Goal: Information Seeking & Learning: Learn about a topic

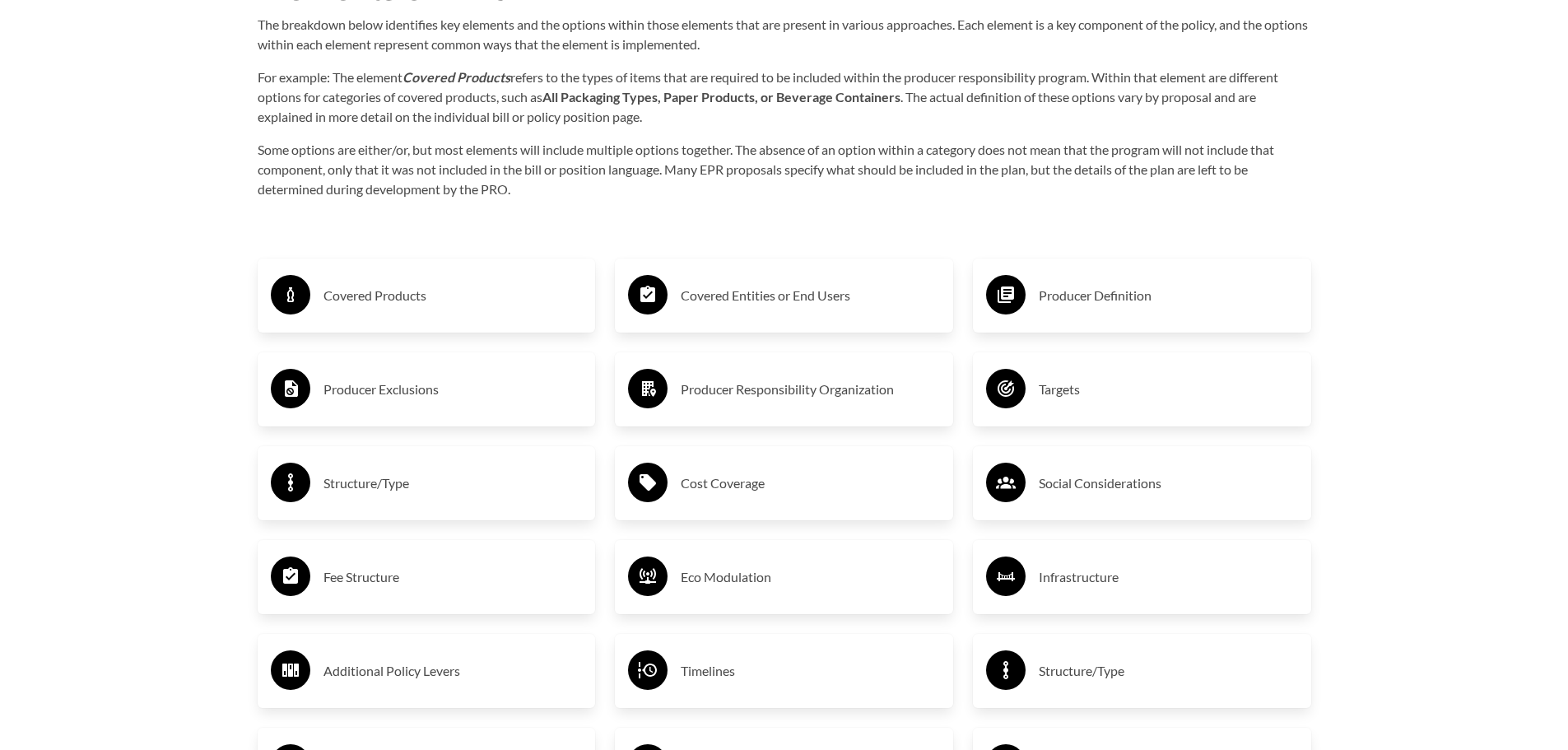
scroll to position [2727, 0]
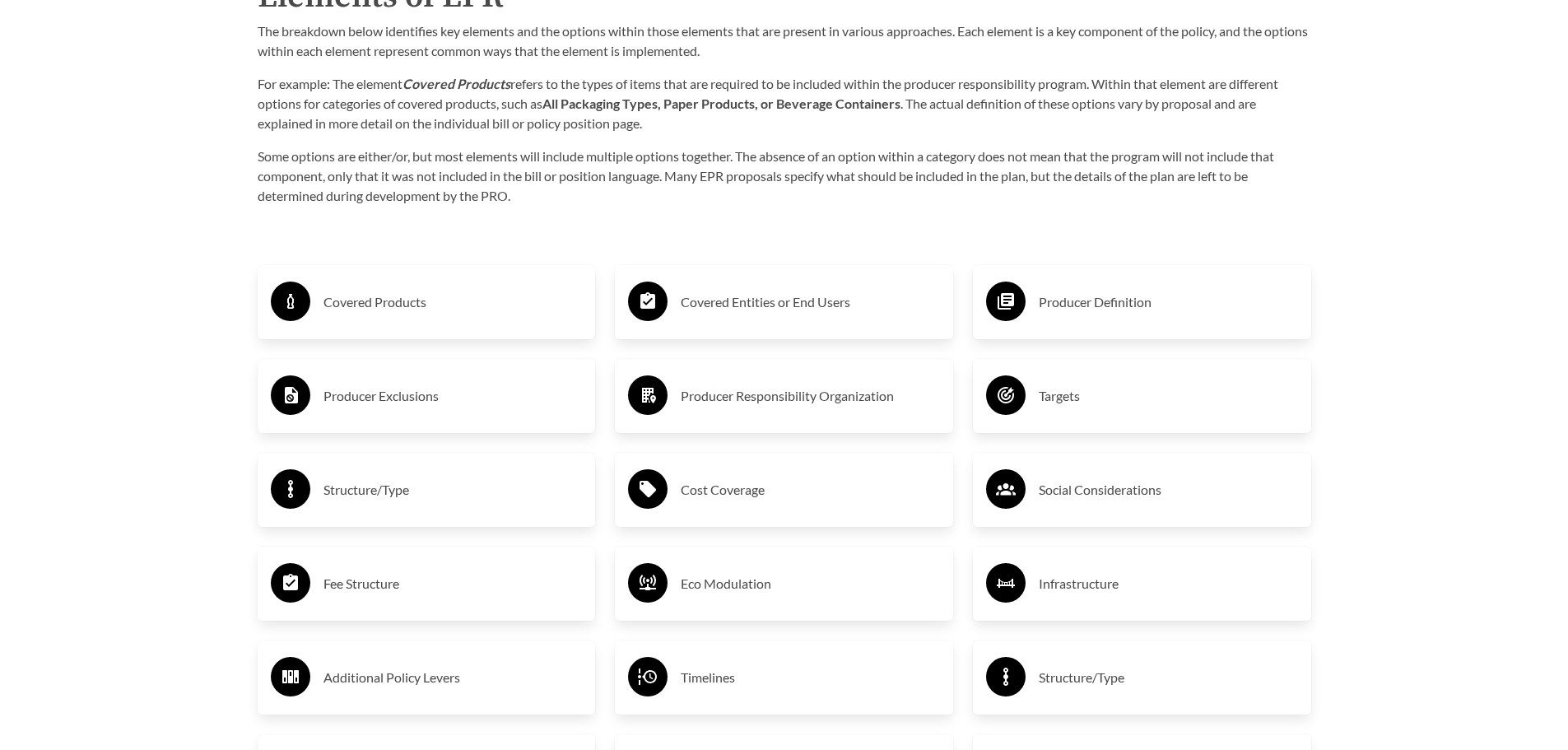
click at [408, 299] on h3 "Covered Products" at bounding box center [453, 302] width 259 height 27
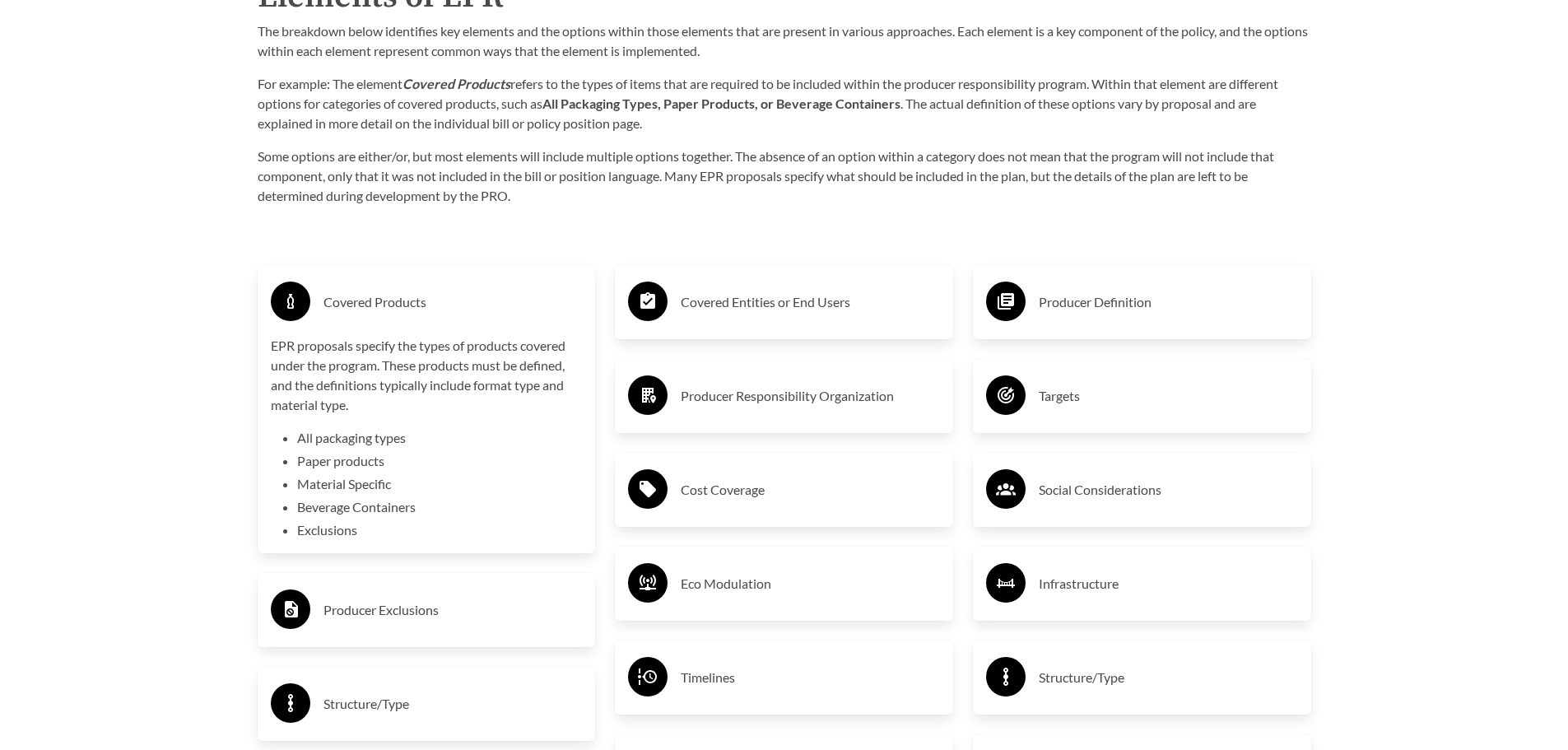
click at [740, 319] on div "Covered Entities or End Users" at bounding box center [784, 301] width 312 height 47
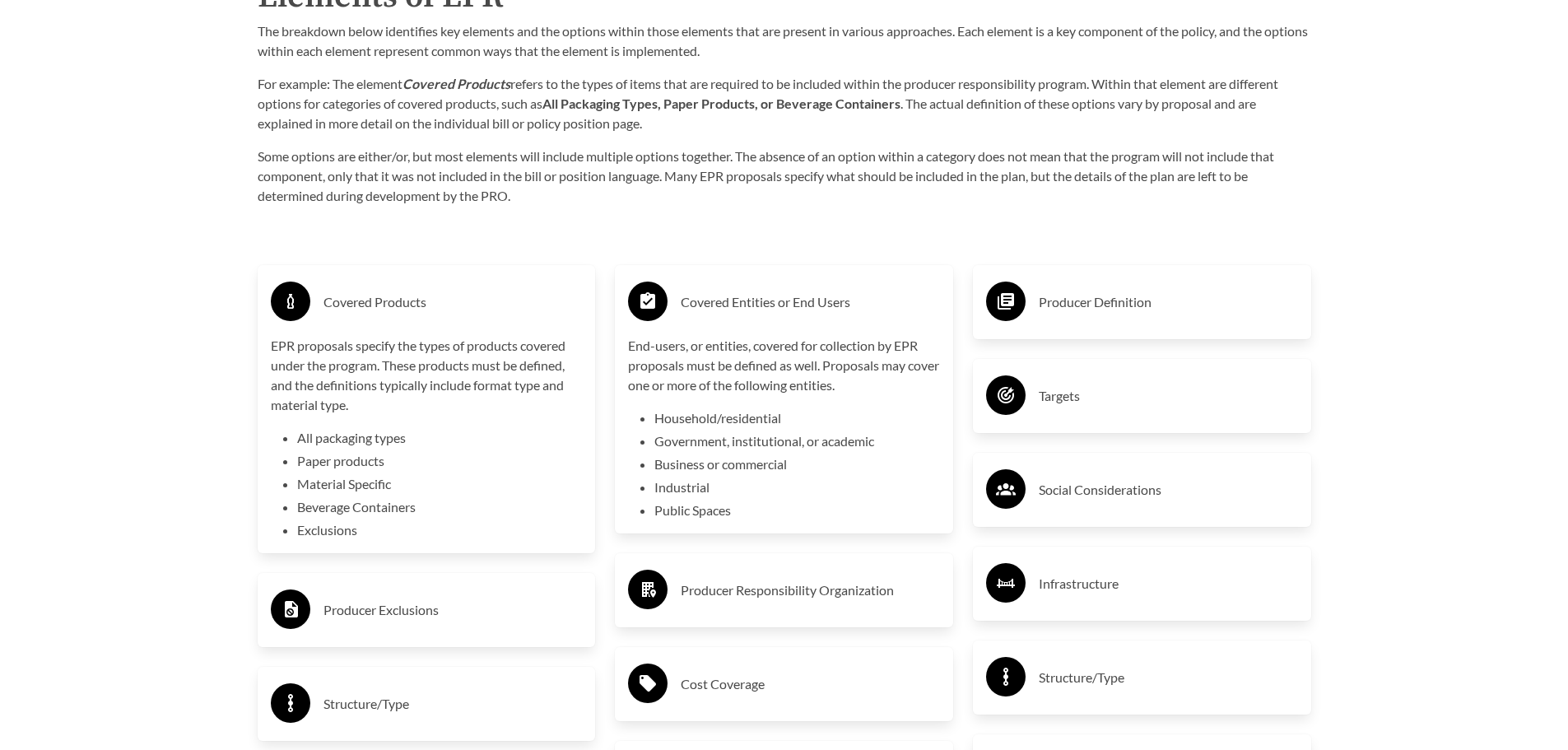
click at [516, 362] on p "EPR proposals specify the types of products covered under the program. These pr…" at bounding box center [426, 375] width 312 height 79
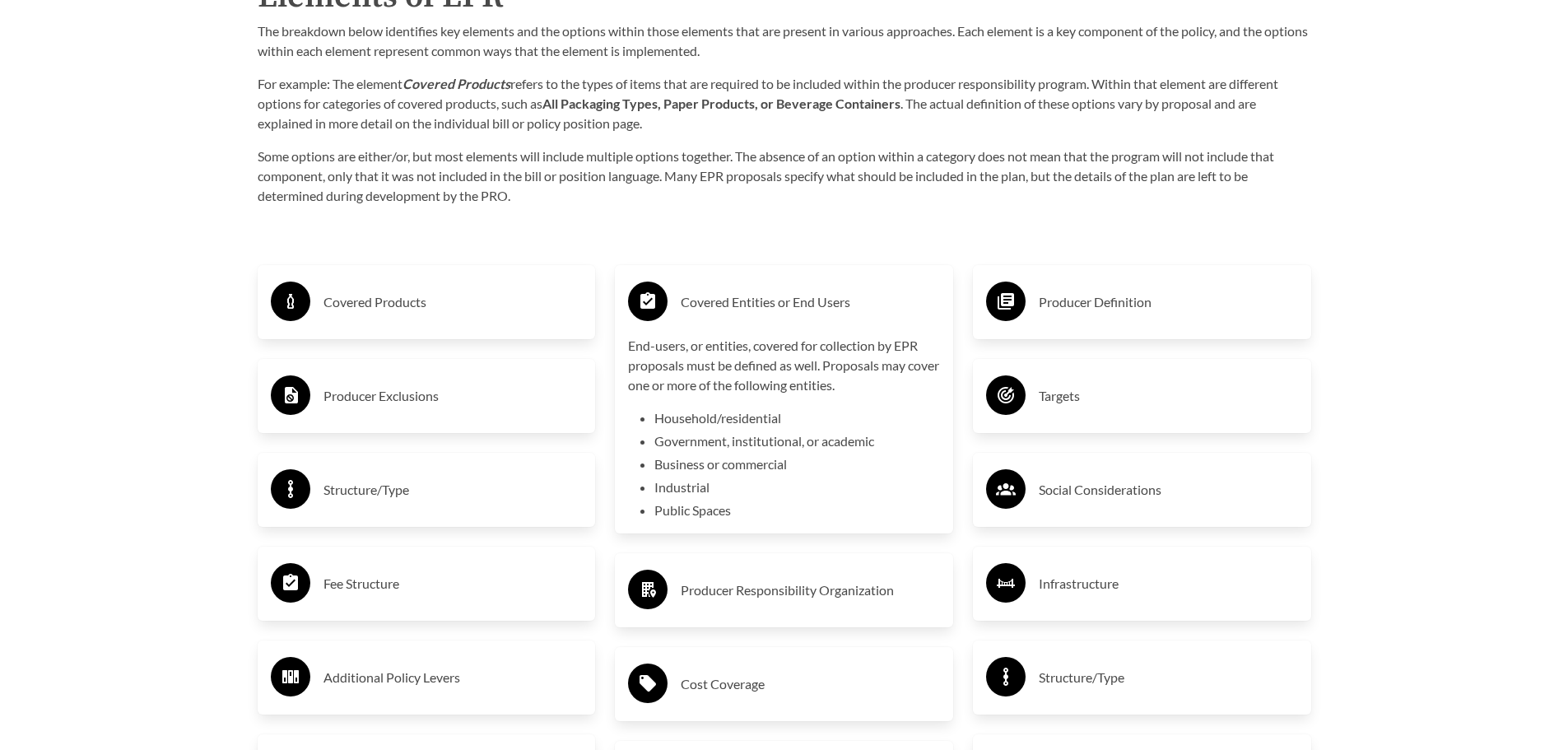
click at [806, 339] on p "End-users, or entities, covered for collection by EPR proposals must be defined…" at bounding box center [784, 365] width 312 height 59
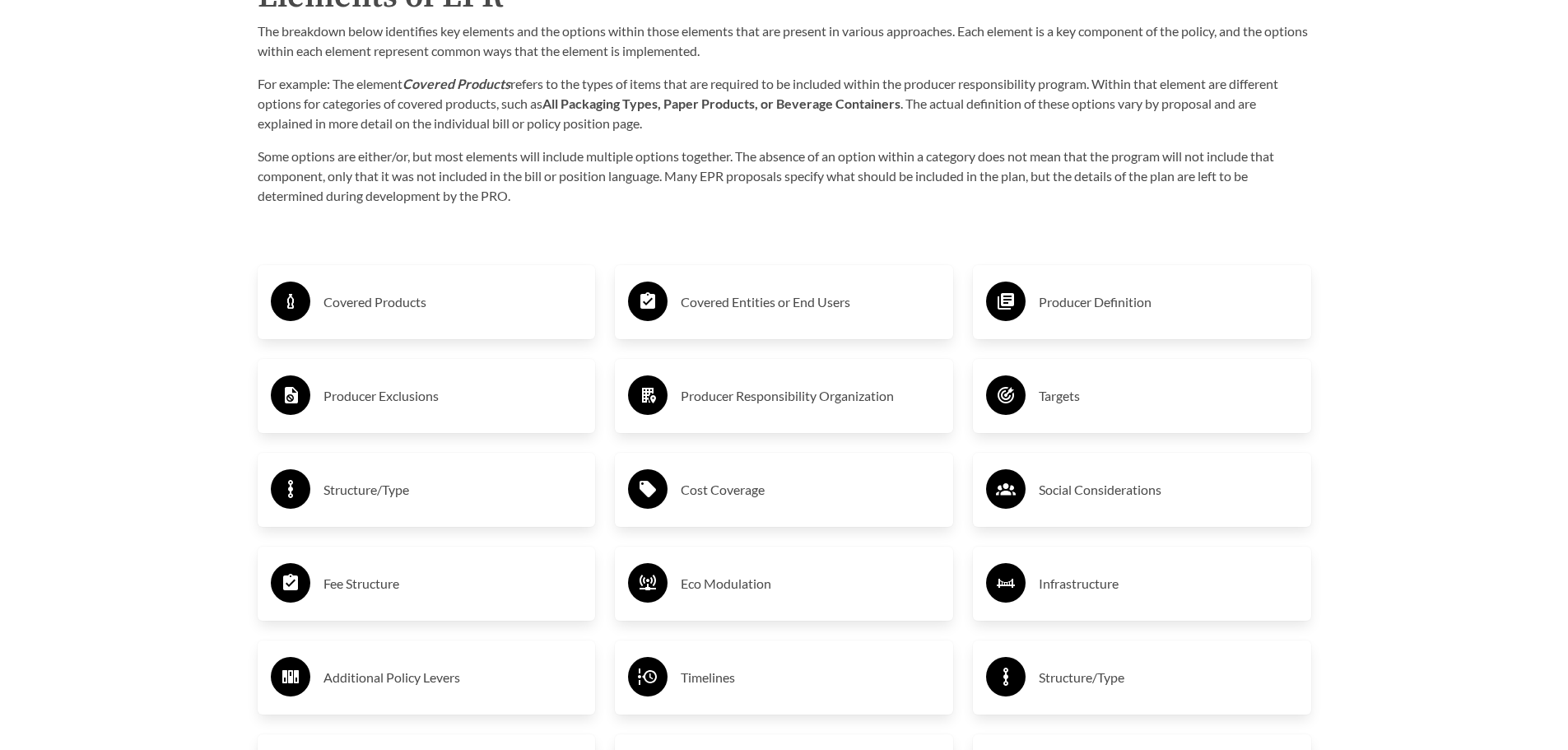
click at [1084, 311] on h3 "Producer Definition" at bounding box center [1168, 302] width 259 height 27
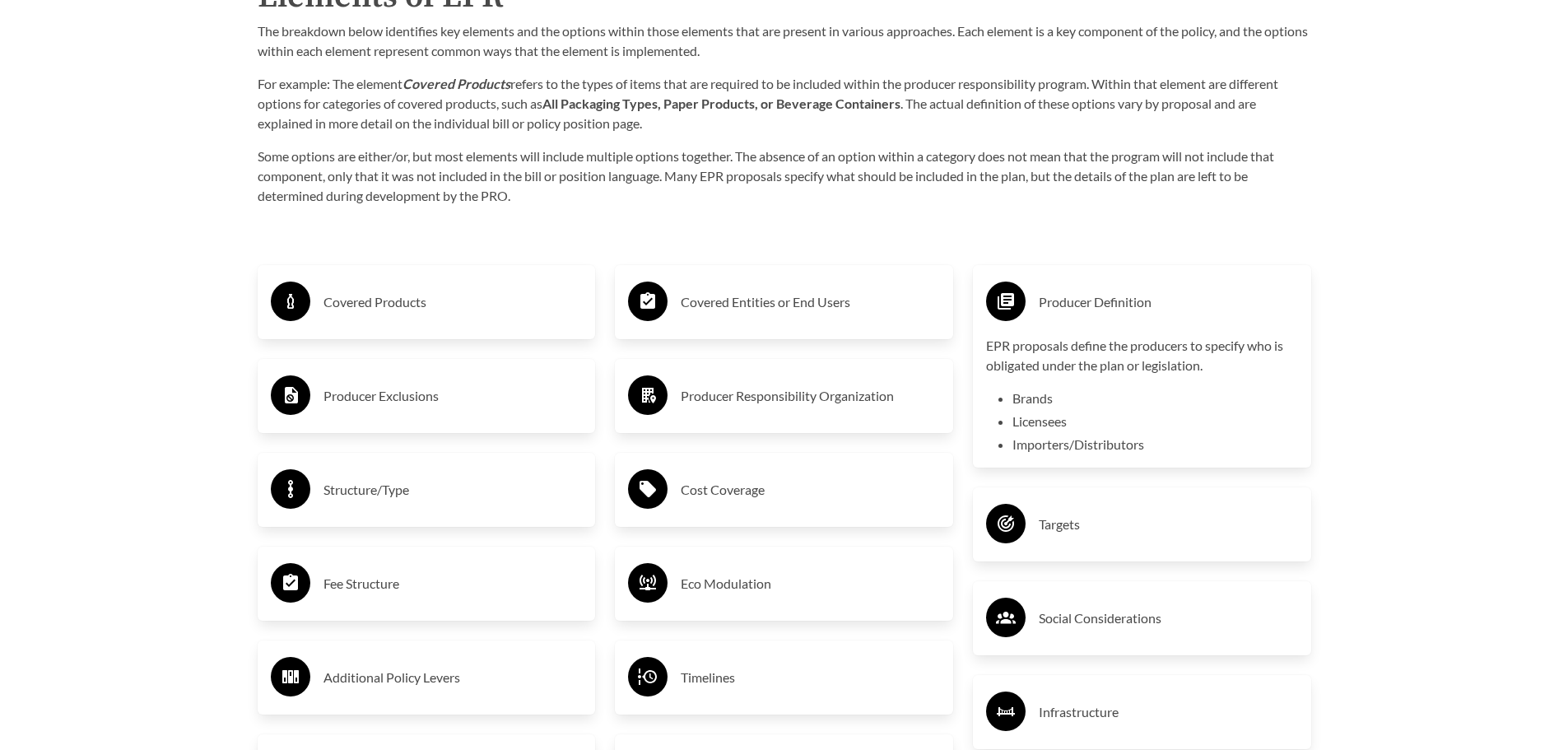
click at [1084, 311] on h3 "Producer Definition" at bounding box center [1168, 302] width 259 height 27
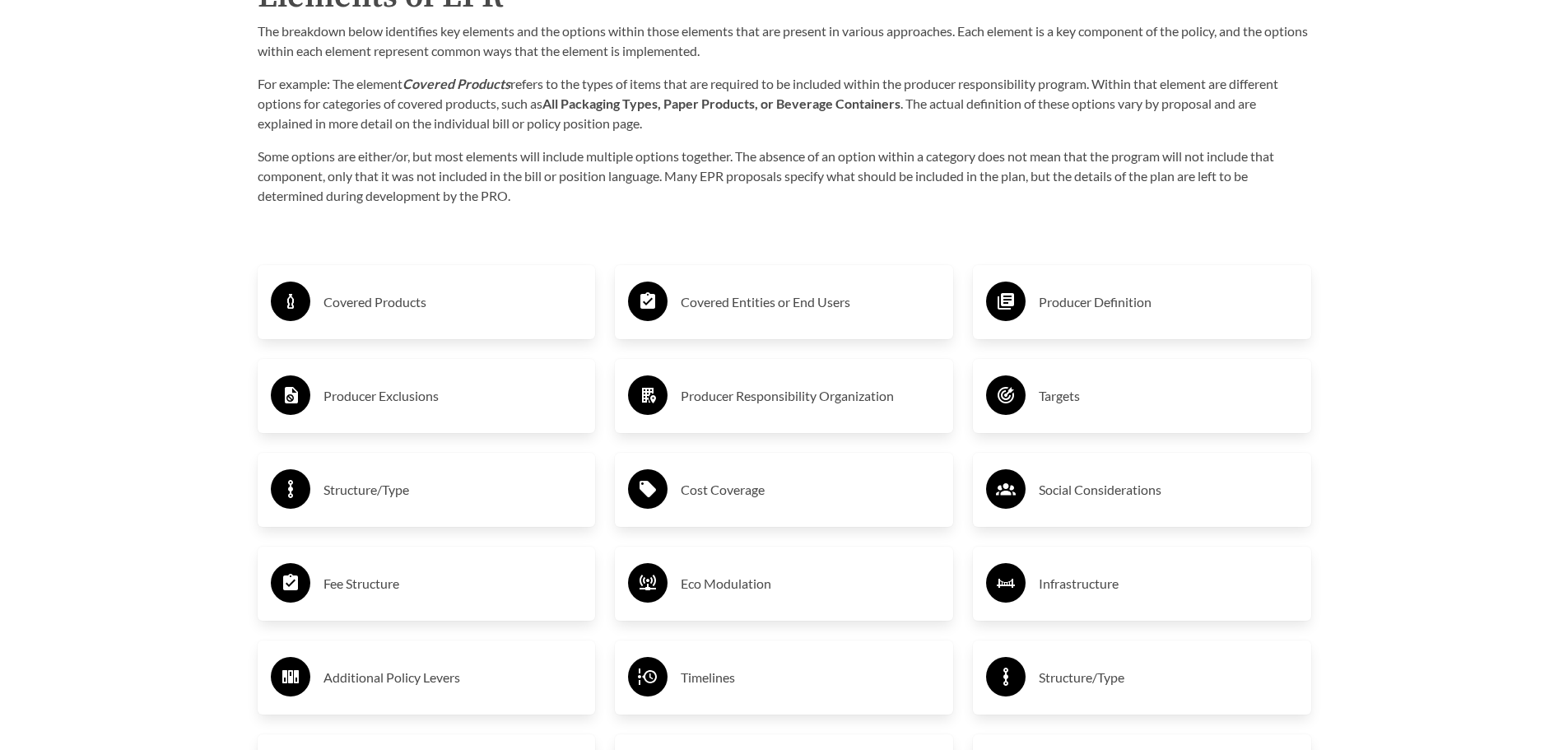
click at [511, 381] on div "Producer Exclusions" at bounding box center [426, 395] width 312 height 47
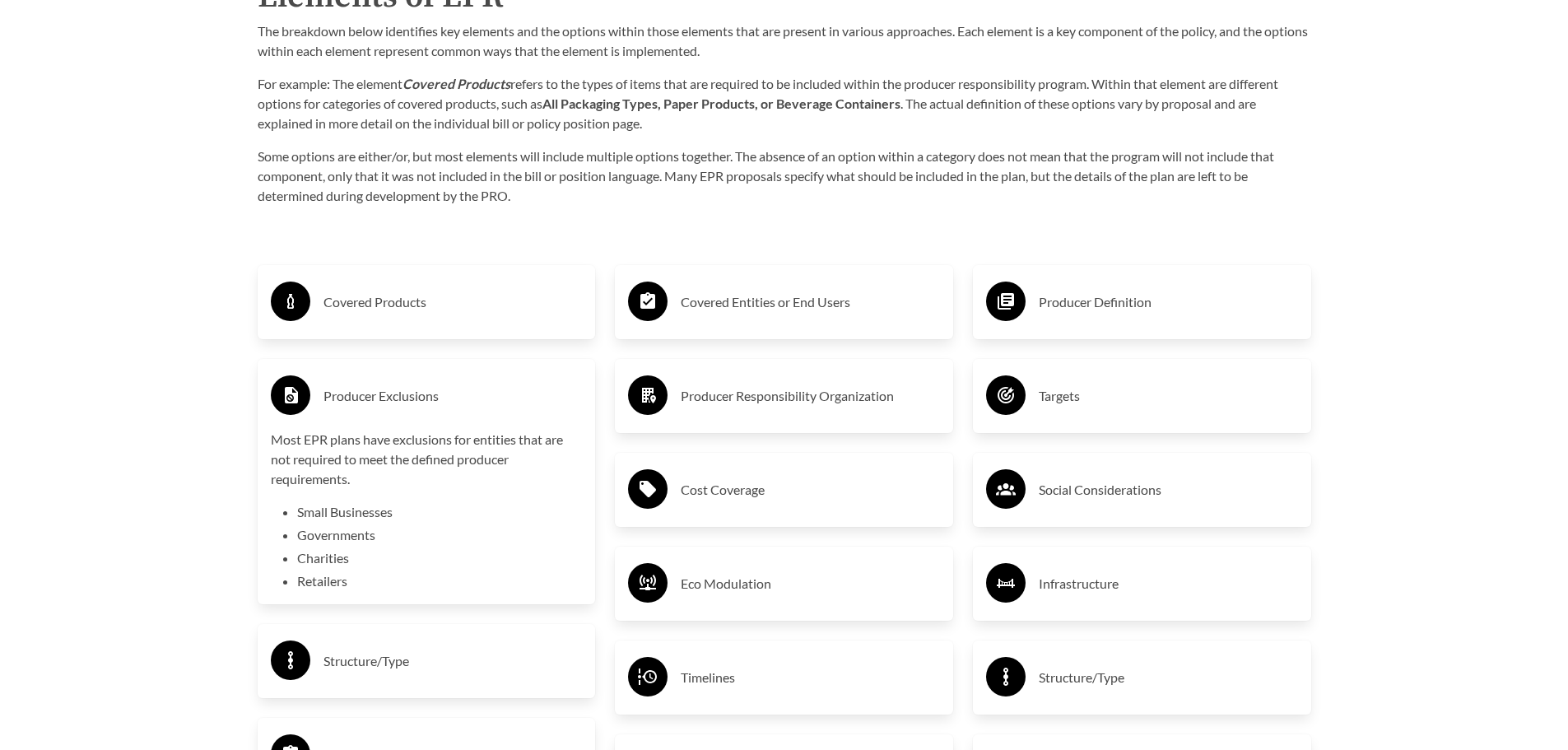
click at [504, 419] on div "Producer Exclusions" at bounding box center [426, 395] width 312 height 47
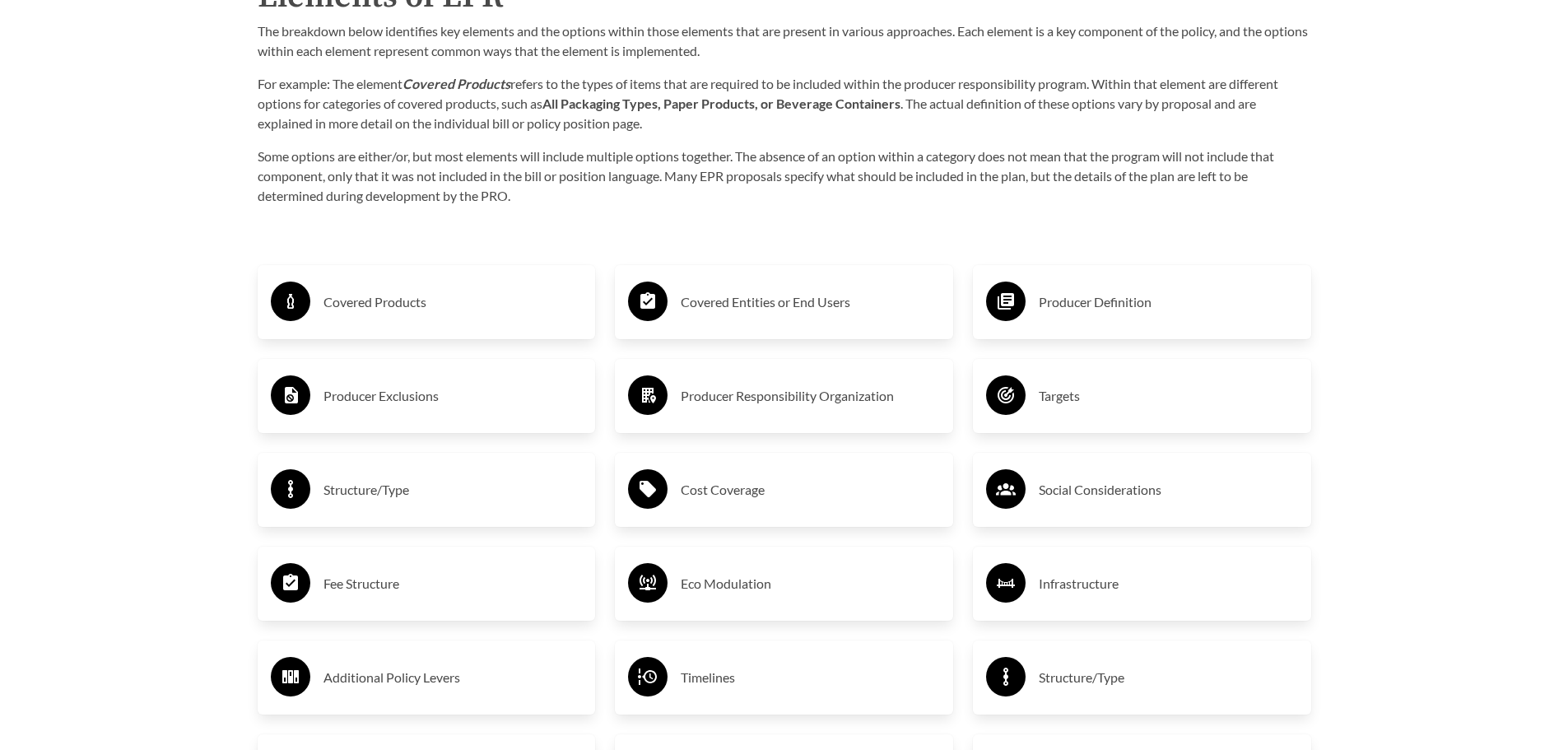
click at [717, 407] on h3 "Producer Responsibility Organization" at bounding box center [810, 396] width 259 height 27
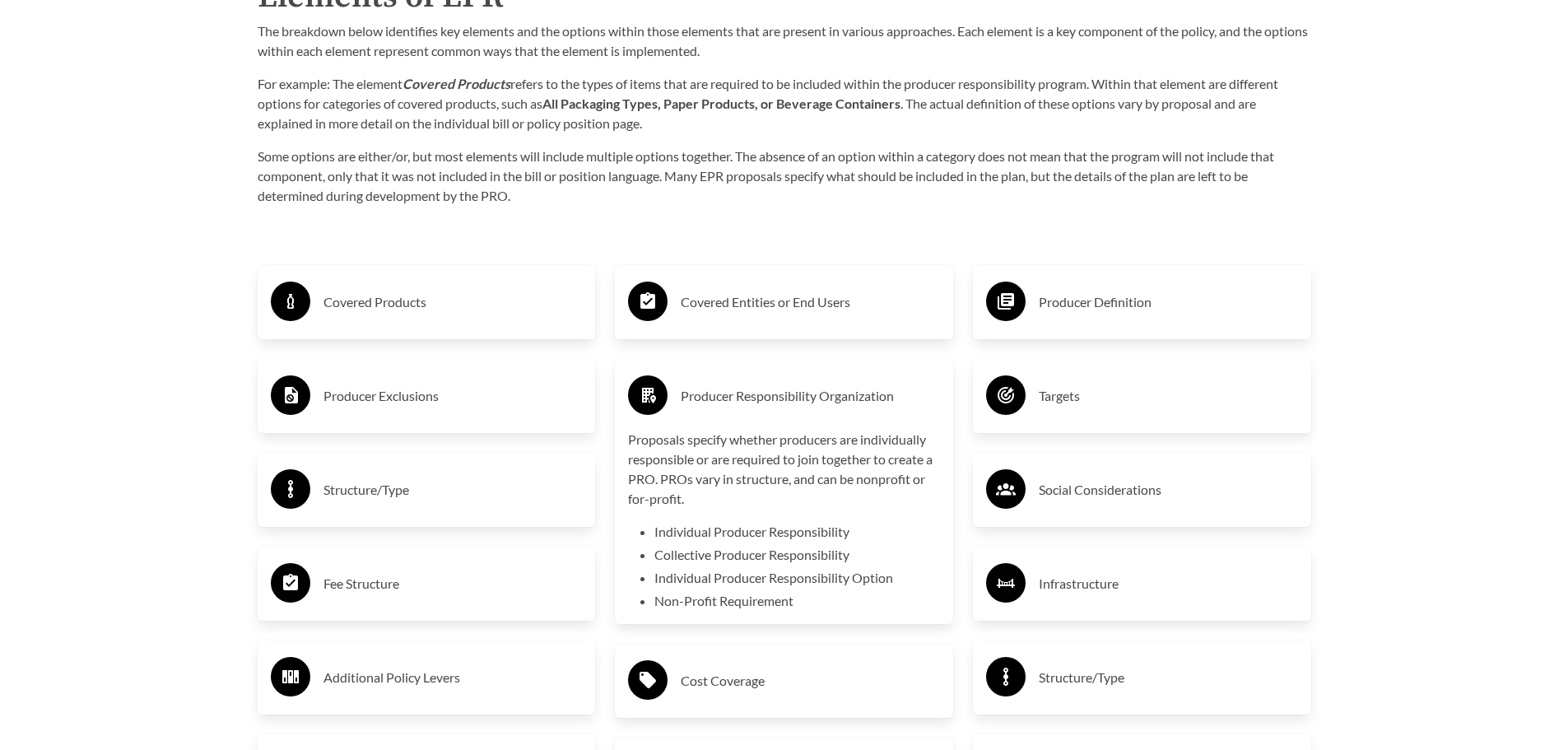
click at [1212, 398] on h3 "Targets" at bounding box center [1168, 396] width 259 height 27
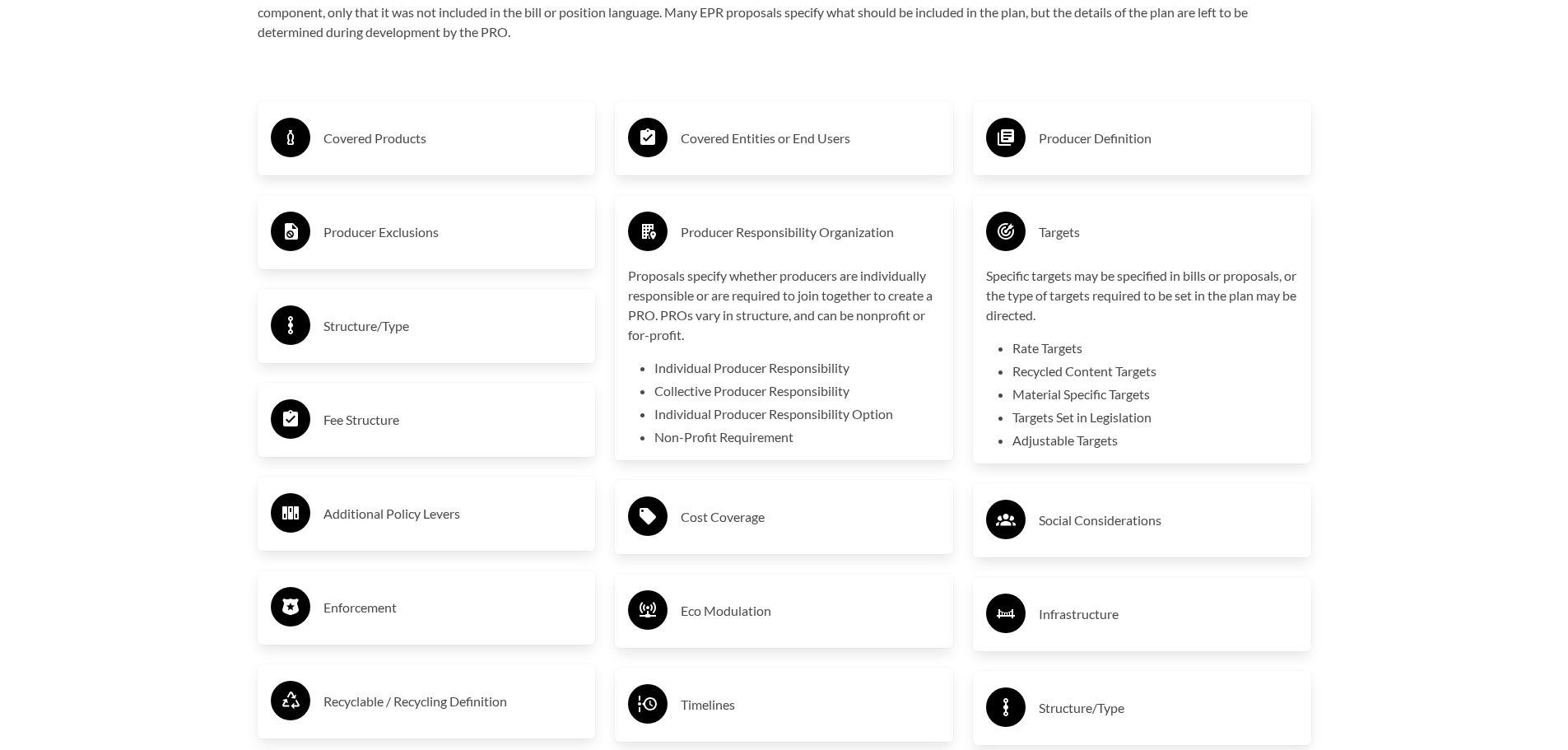
scroll to position [2891, 0]
click at [691, 304] on p "Proposals specify whether producers are individually responsible or are require…" at bounding box center [784, 304] width 312 height 79
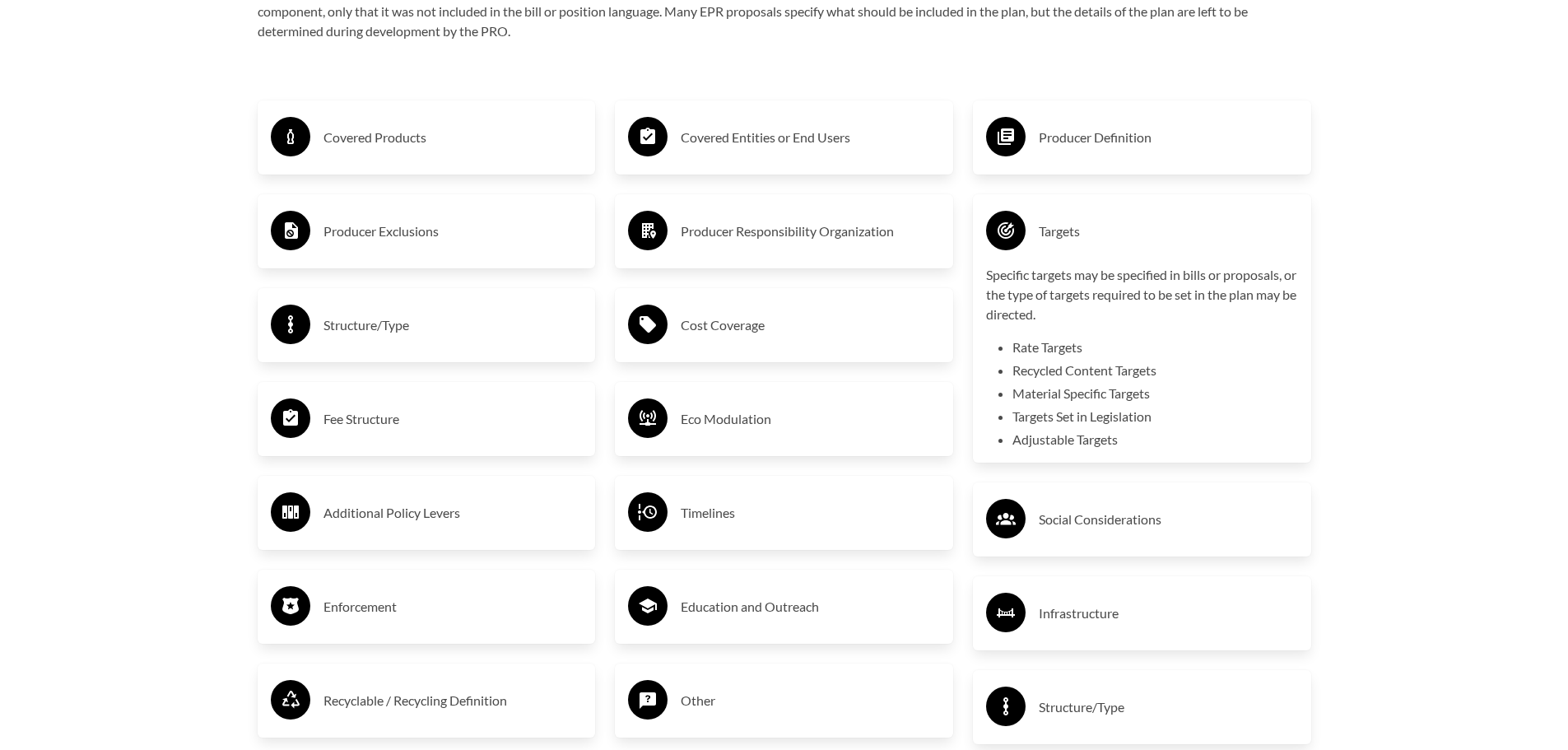
click at [489, 306] on div "Structure/Type" at bounding box center [426, 325] width 312 height 47
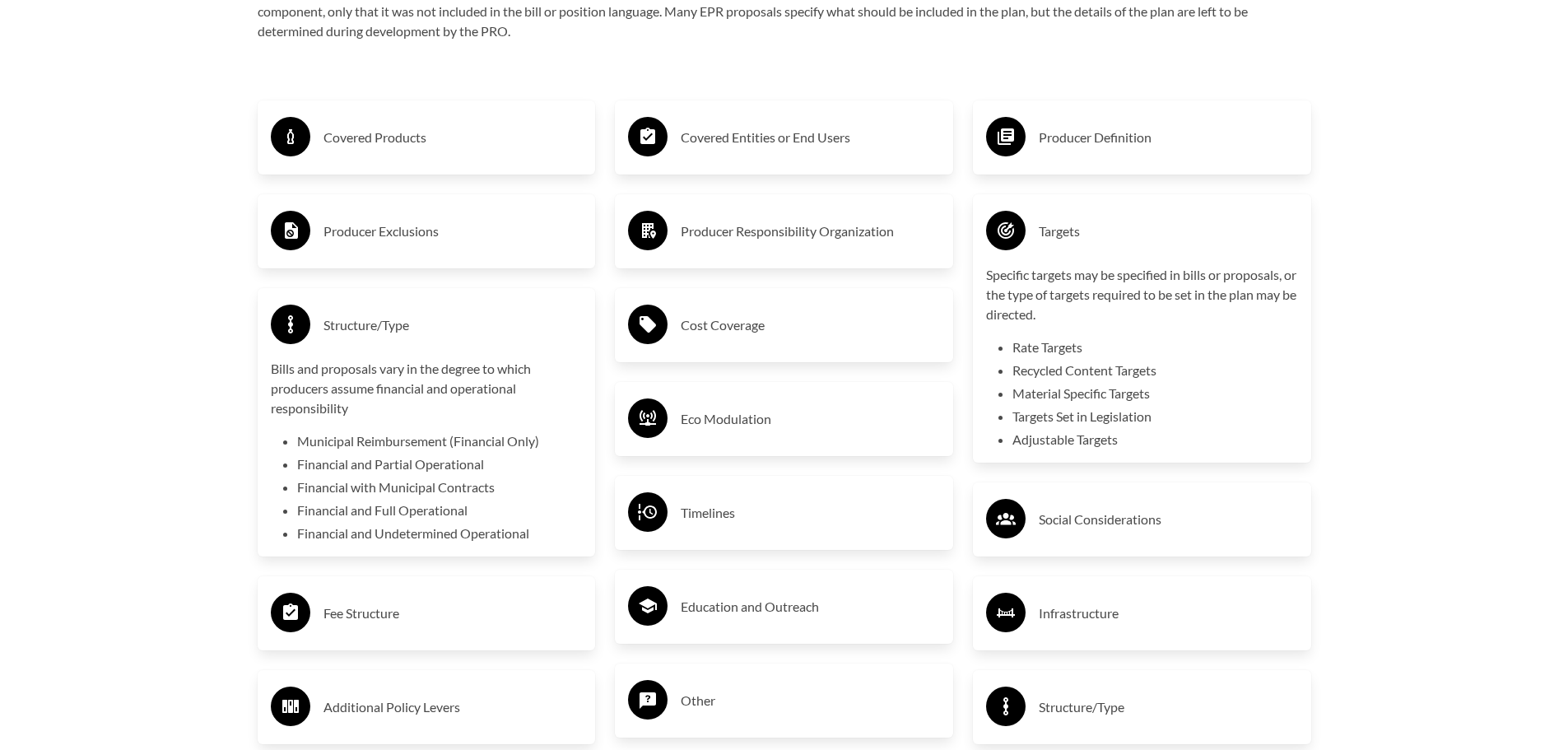
click at [481, 322] on h3 "Structure/Type" at bounding box center [453, 325] width 259 height 27
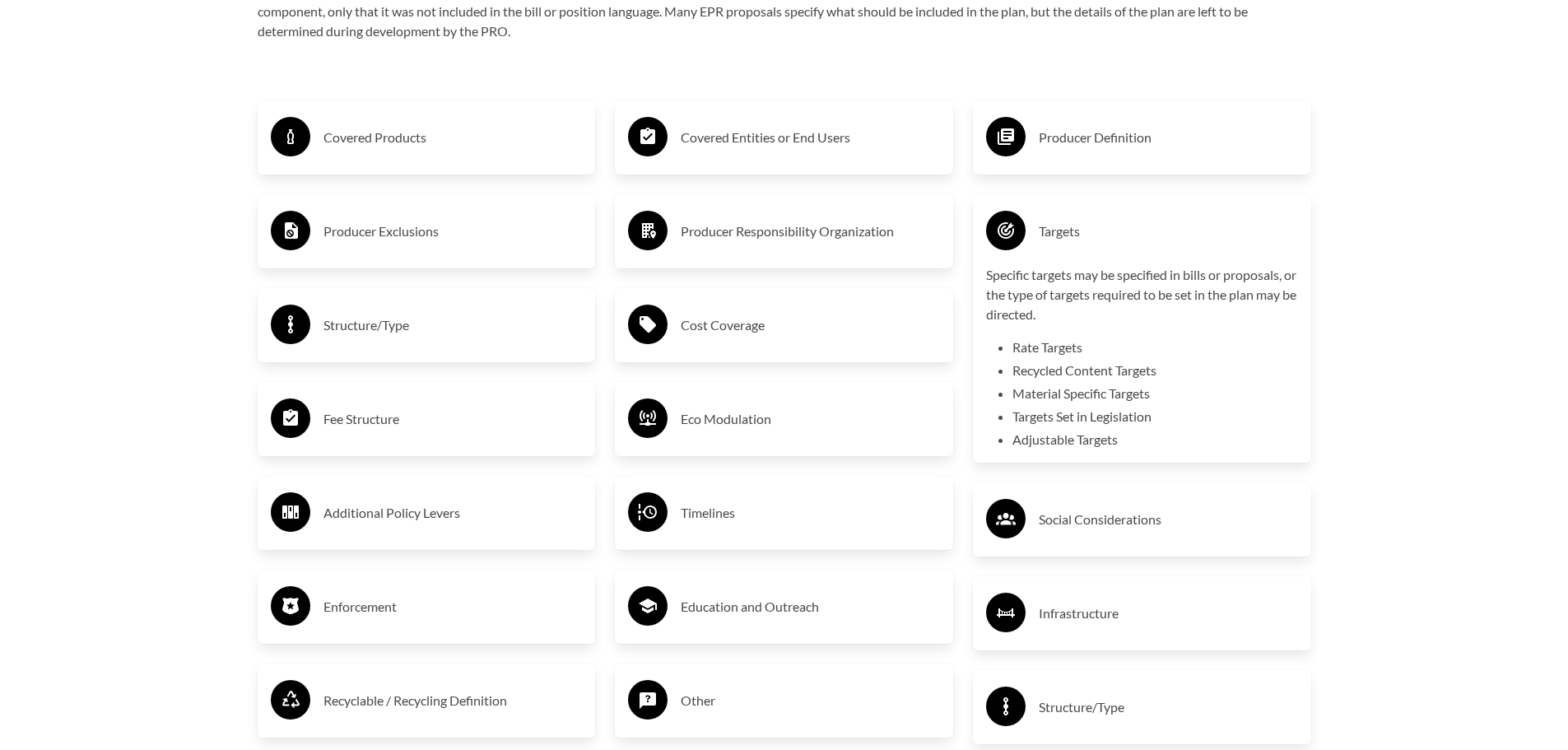
click at [701, 322] on h3 "Cost Coverage" at bounding box center [810, 325] width 259 height 27
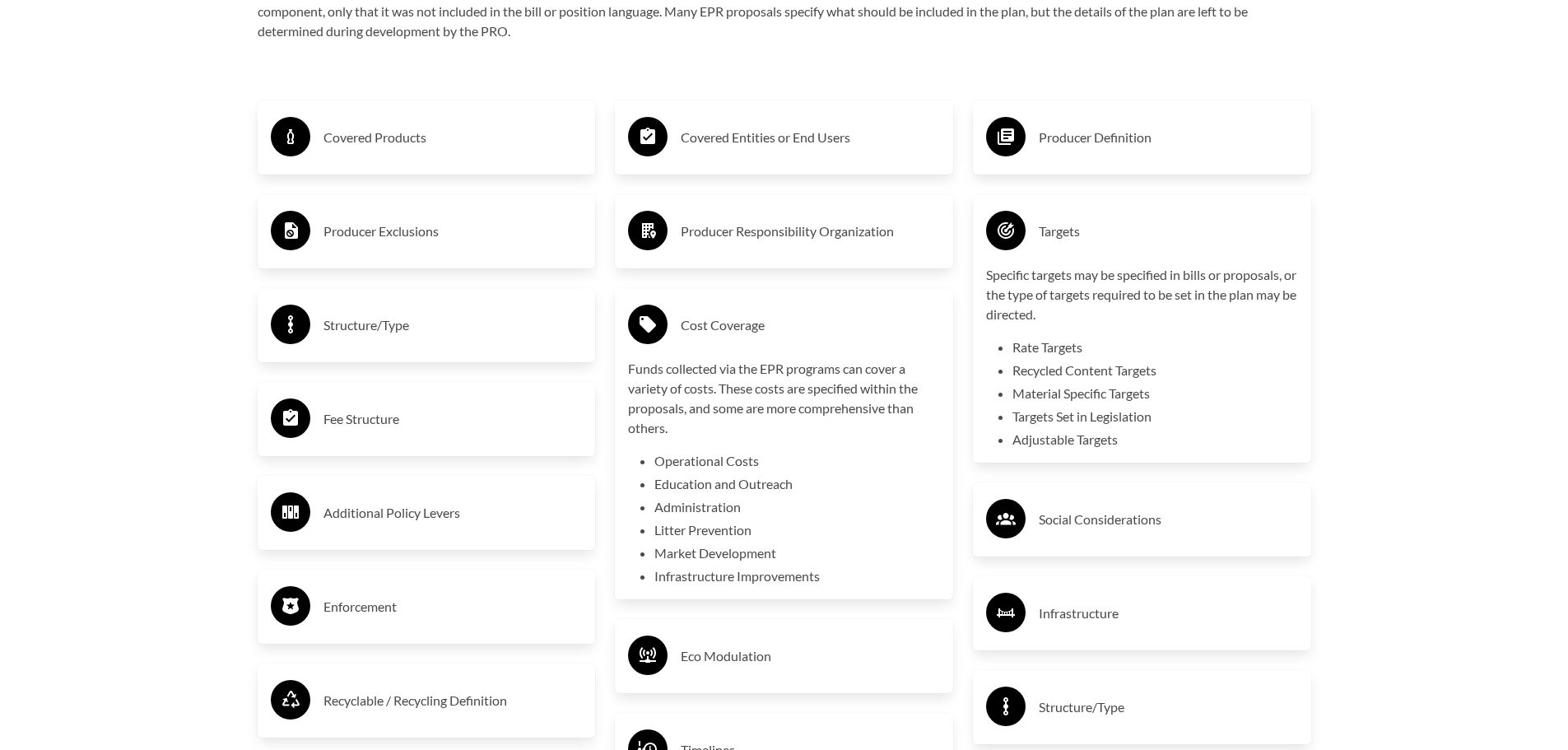
click at [720, 324] on h3 "Cost Coverage" at bounding box center [810, 325] width 259 height 27
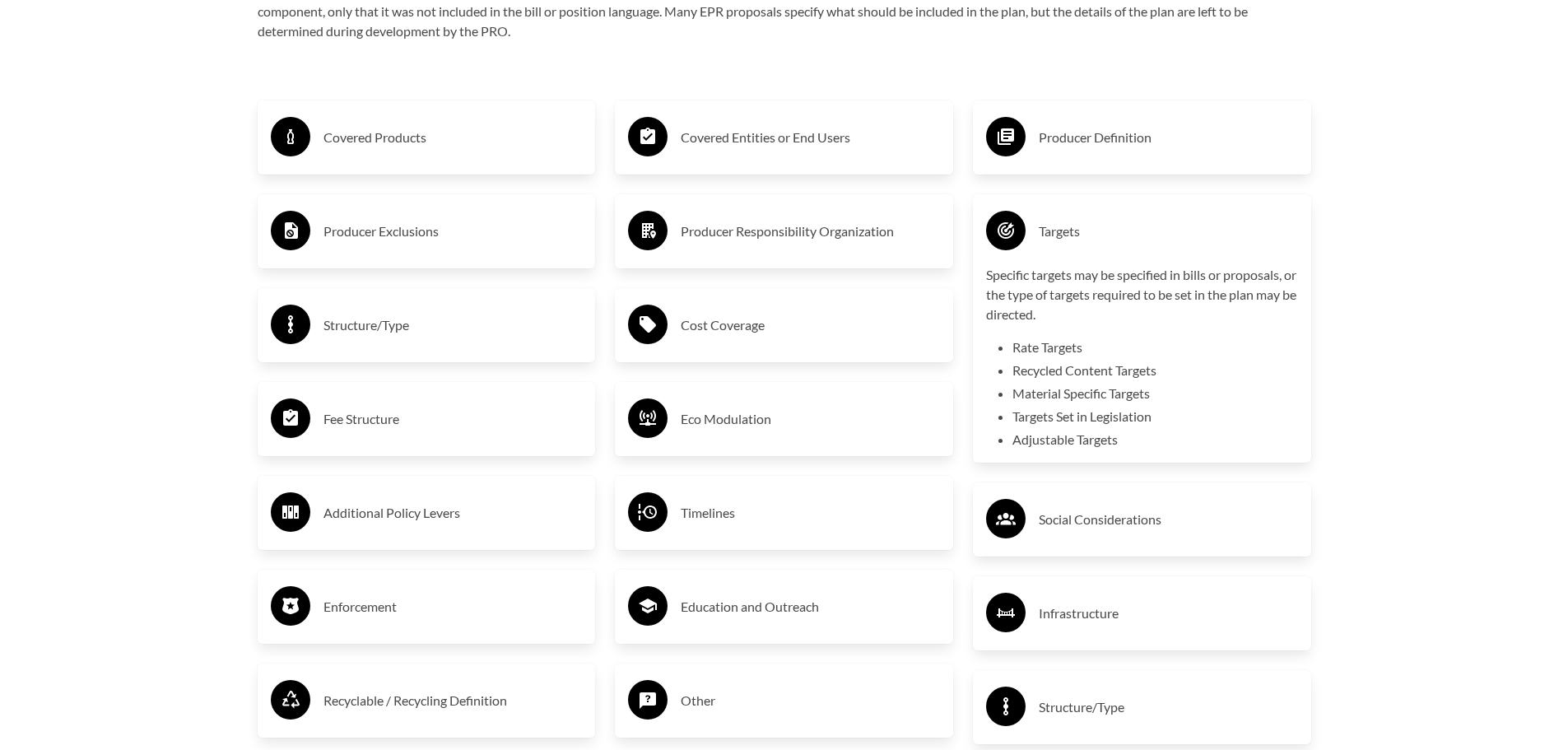
click at [1094, 322] on p "Specific targets may be specified in bills or proposals, or the type of targets…" at bounding box center [1142, 294] width 312 height 59
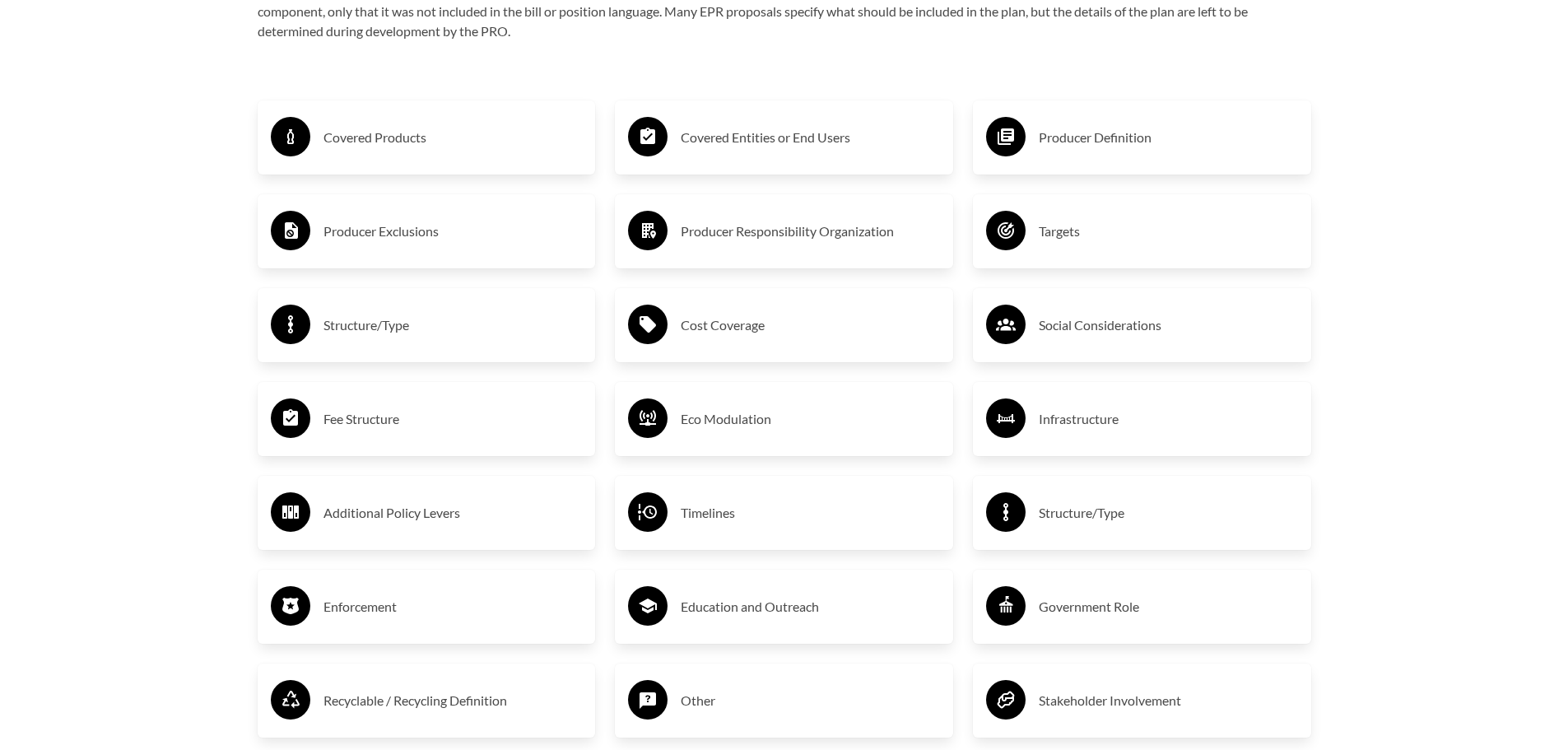
click at [1054, 337] on h3 "Social Considerations" at bounding box center [1168, 325] width 259 height 27
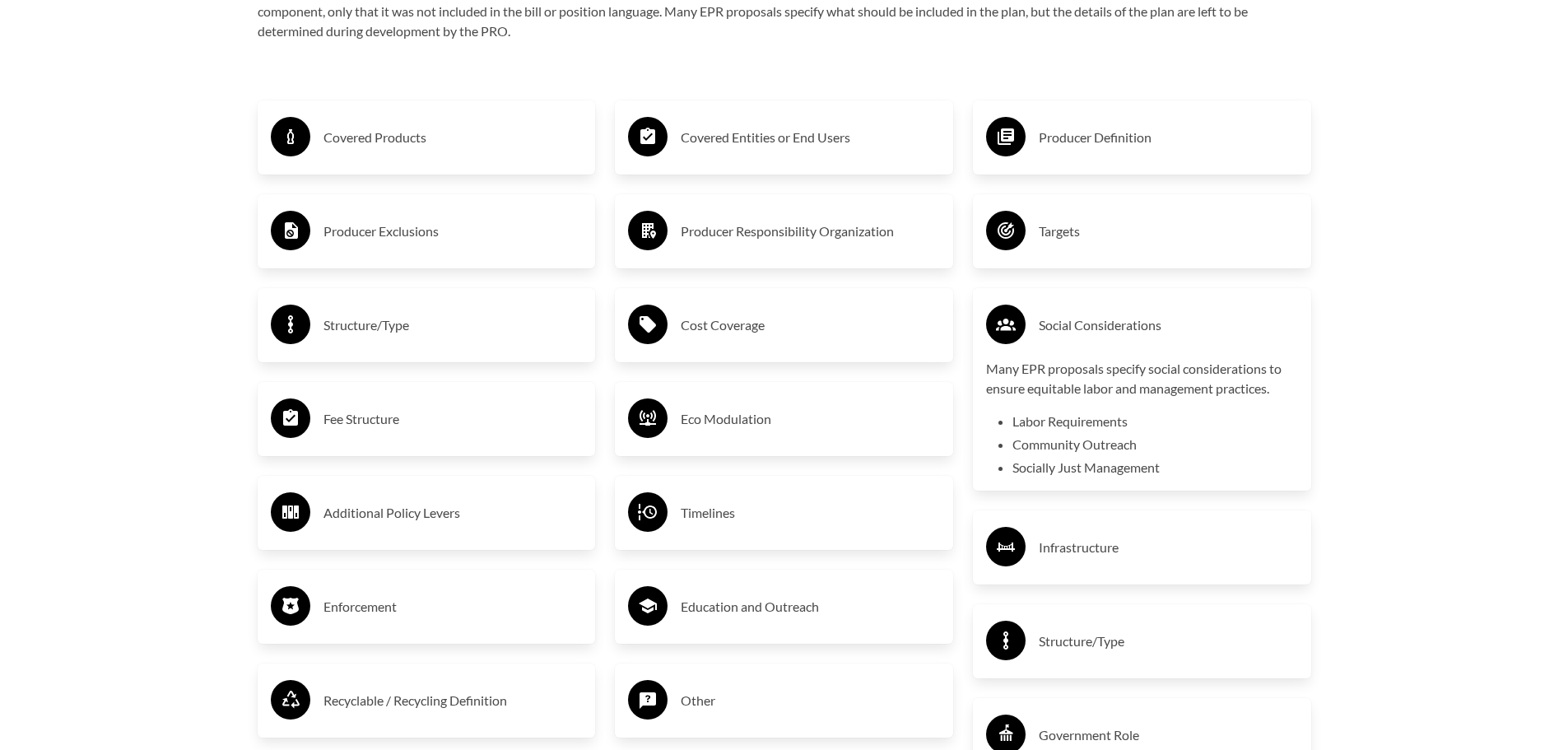
click at [1054, 337] on h3 "Social Considerations" at bounding box center [1168, 325] width 259 height 27
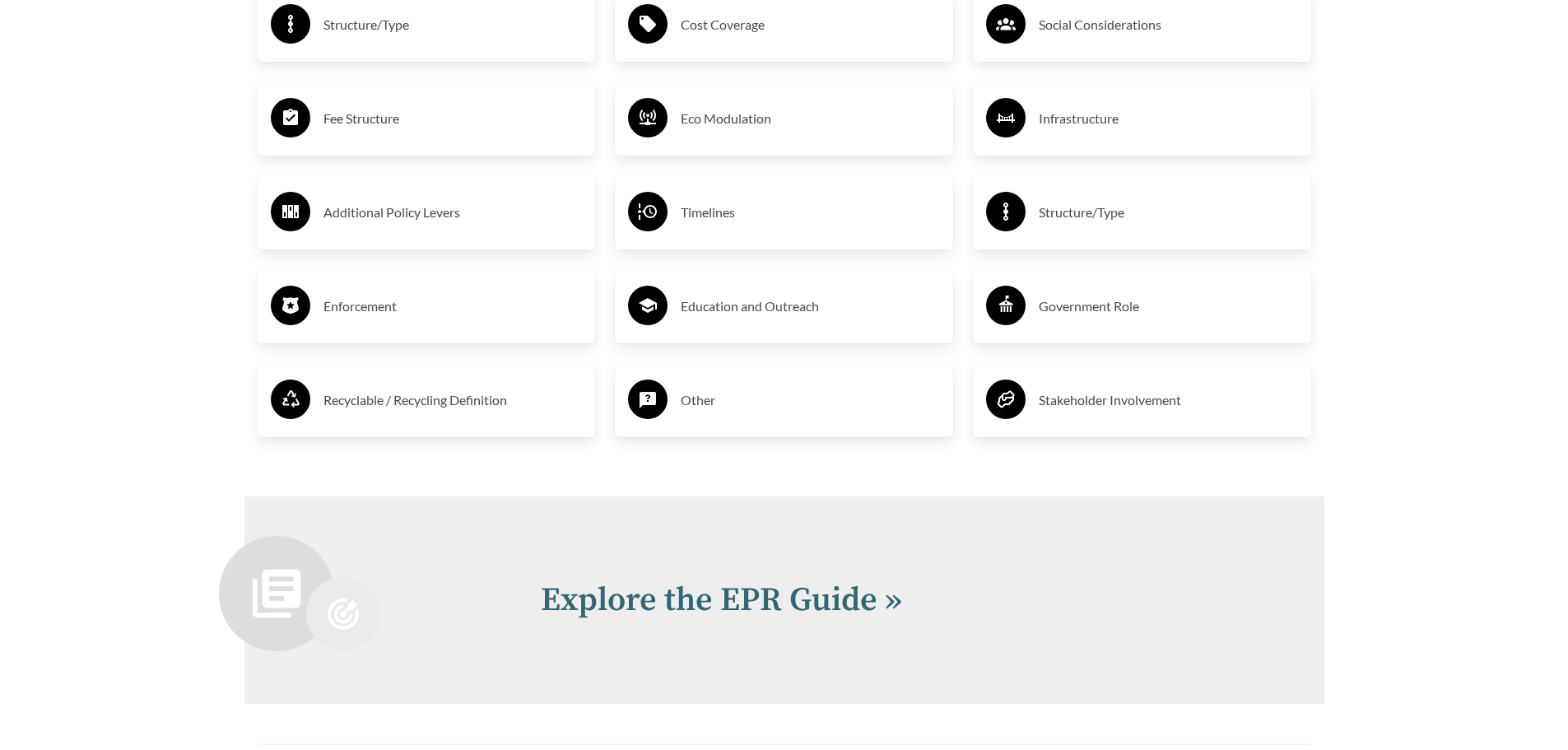
scroll to position [3221, 0]
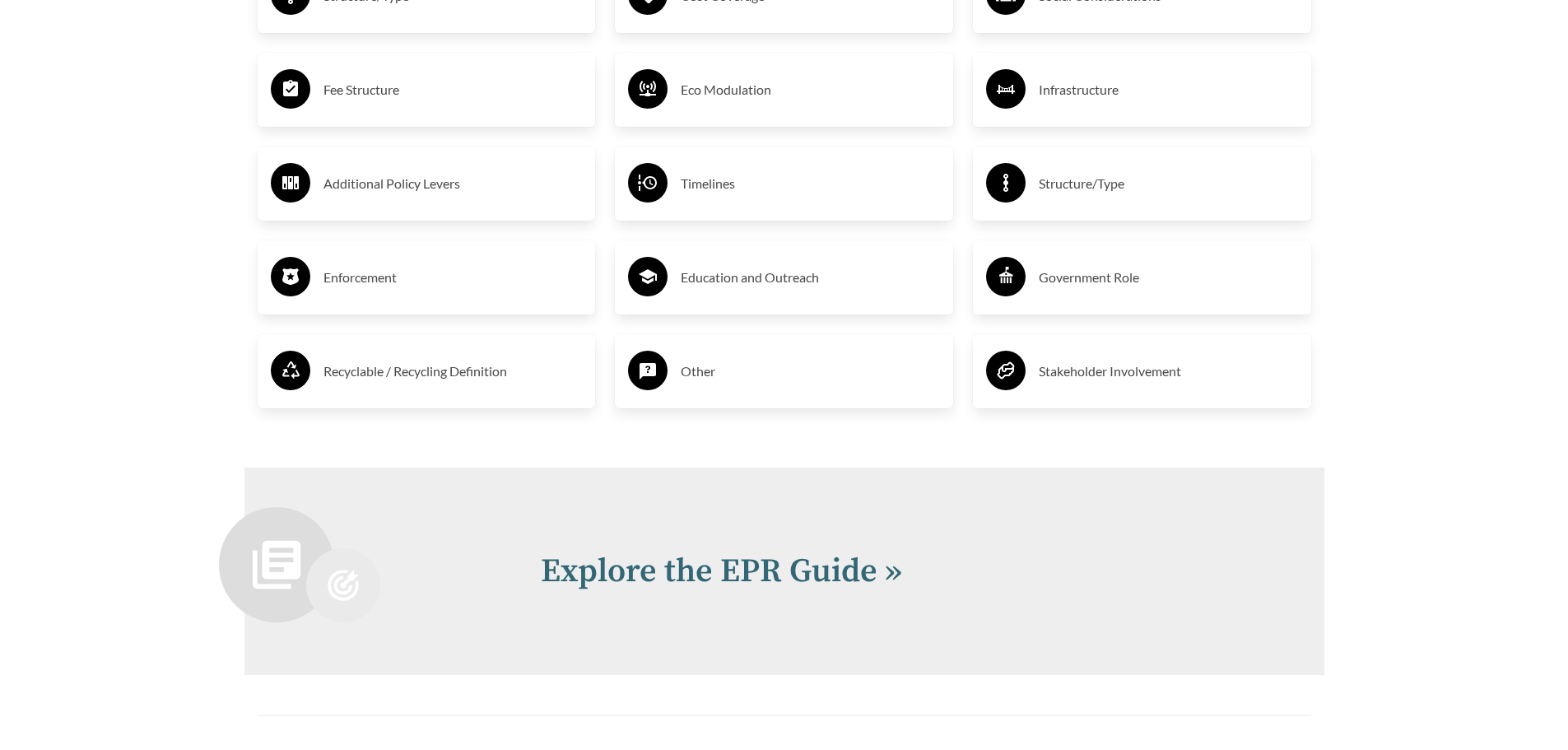
click at [719, 378] on h3 "Other" at bounding box center [810, 371] width 259 height 27
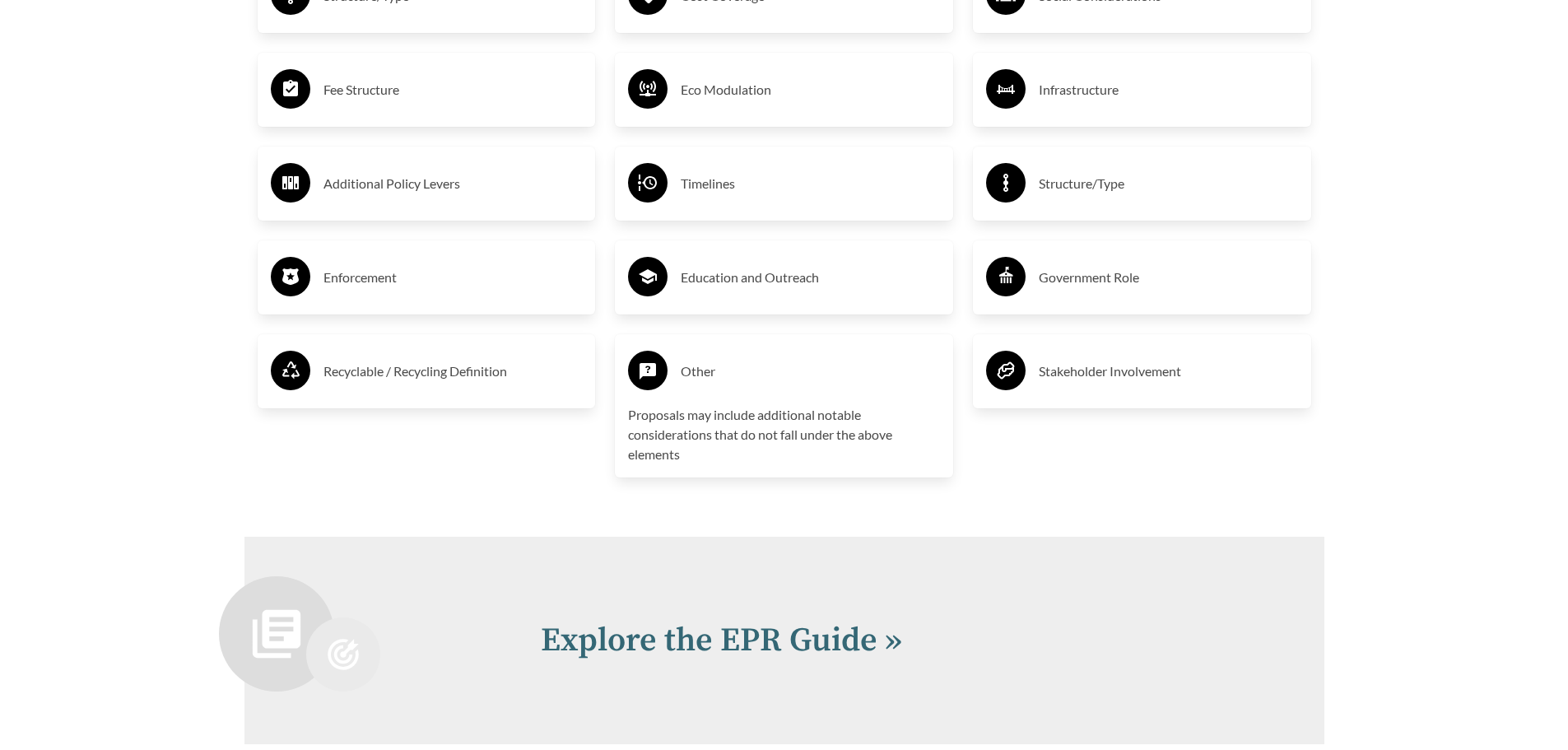
click at [721, 374] on h3 "Other" at bounding box center [810, 371] width 259 height 27
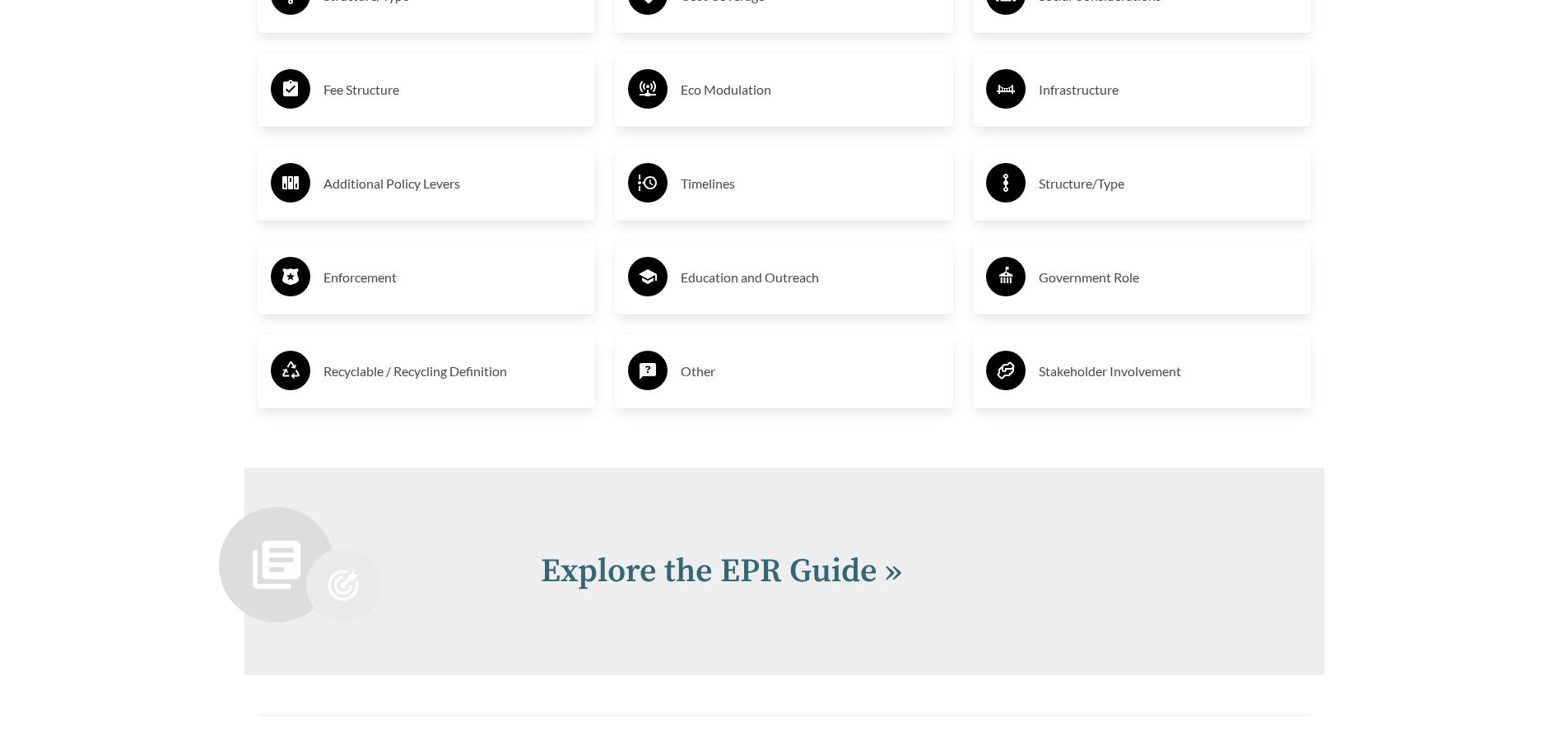
click at [541, 343] on div "Recyclable / Recycling Definition" at bounding box center [426, 370] width 338 height 74
click at [498, 376] on h3 "Recyclable / Recycling Definition" at bounding box center [453, 371] width 259 height 27
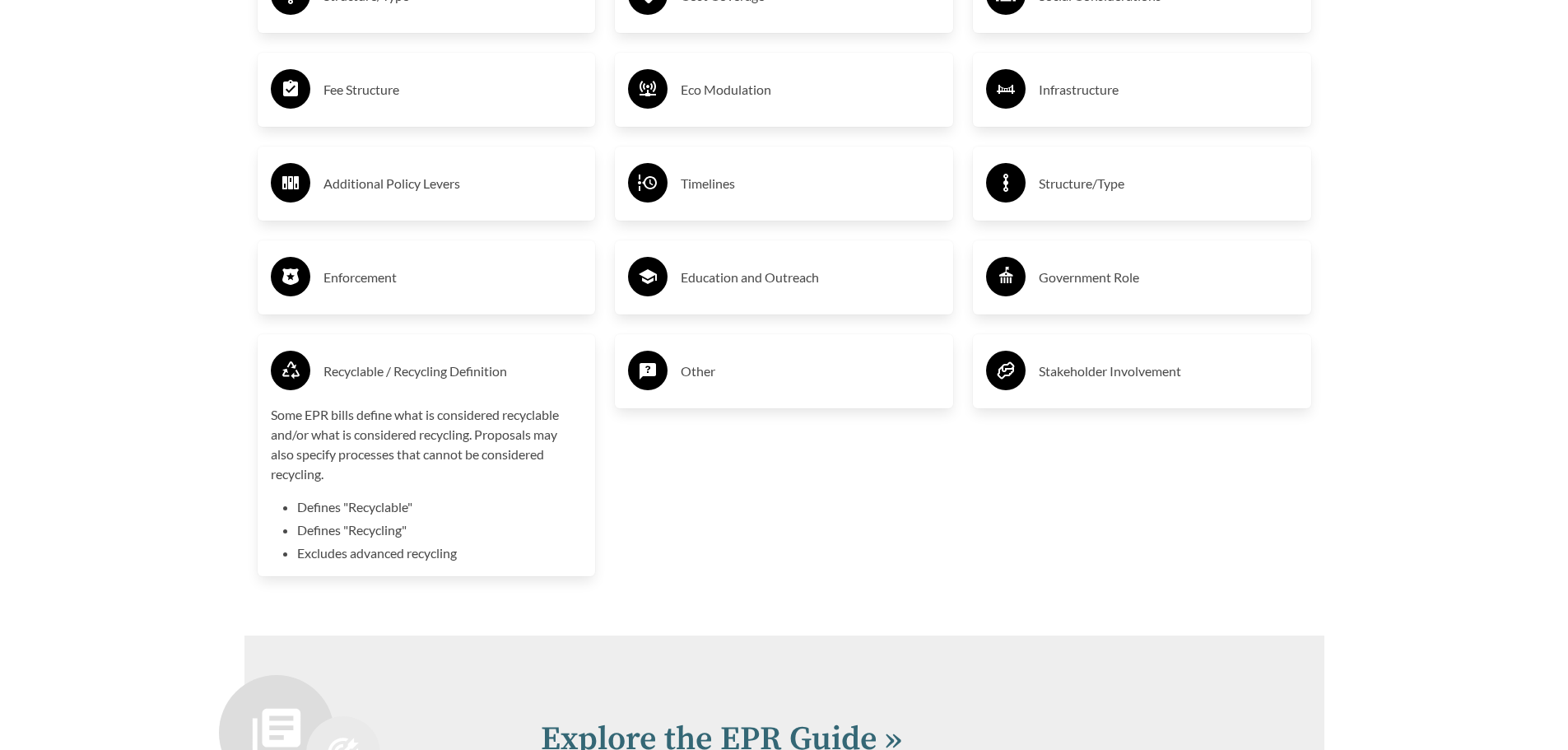
click at [498, 376] on h3 "Recyclable / Recycling Definition" at bounding box center [453, 371] width 259 height 27
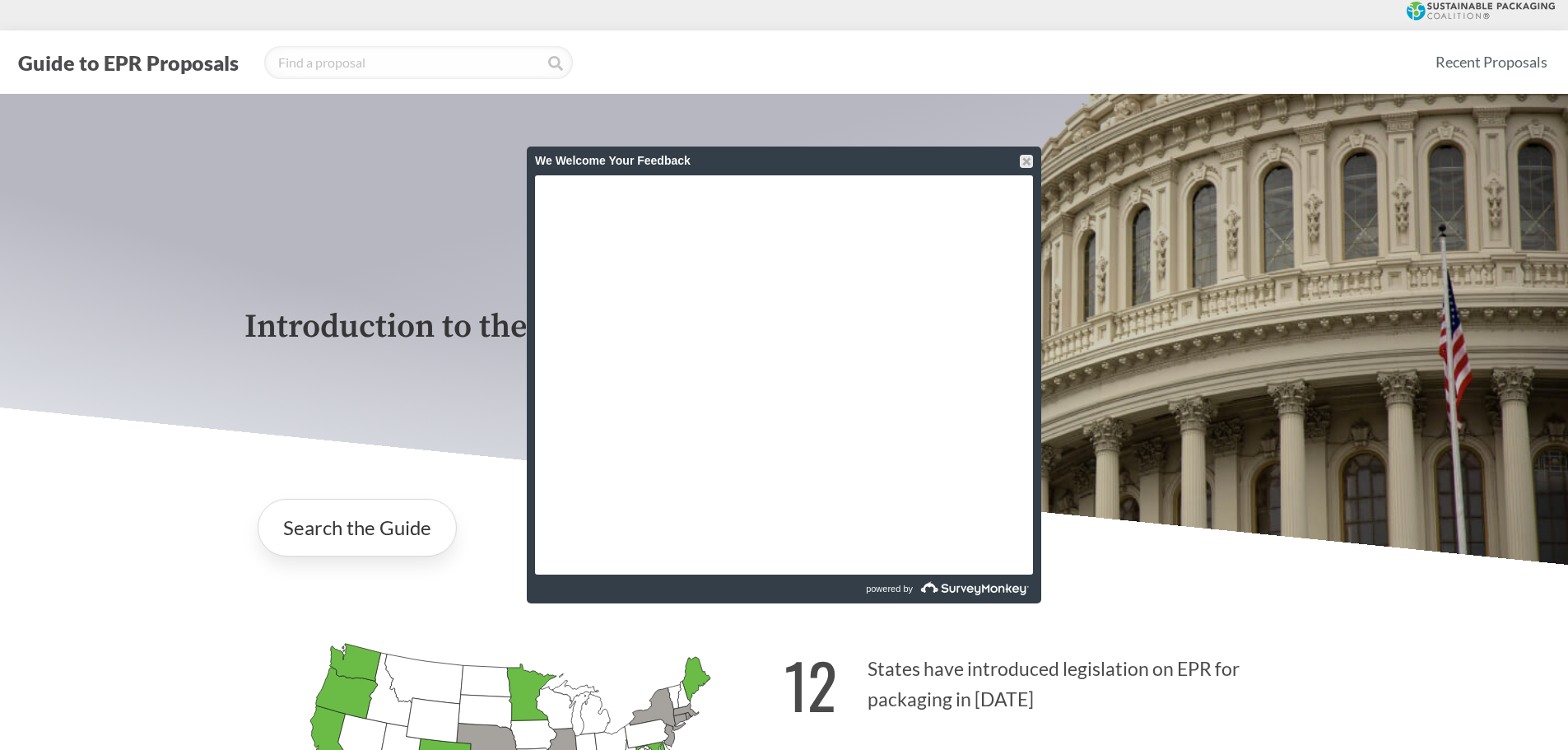
scroll to position [0, 0]
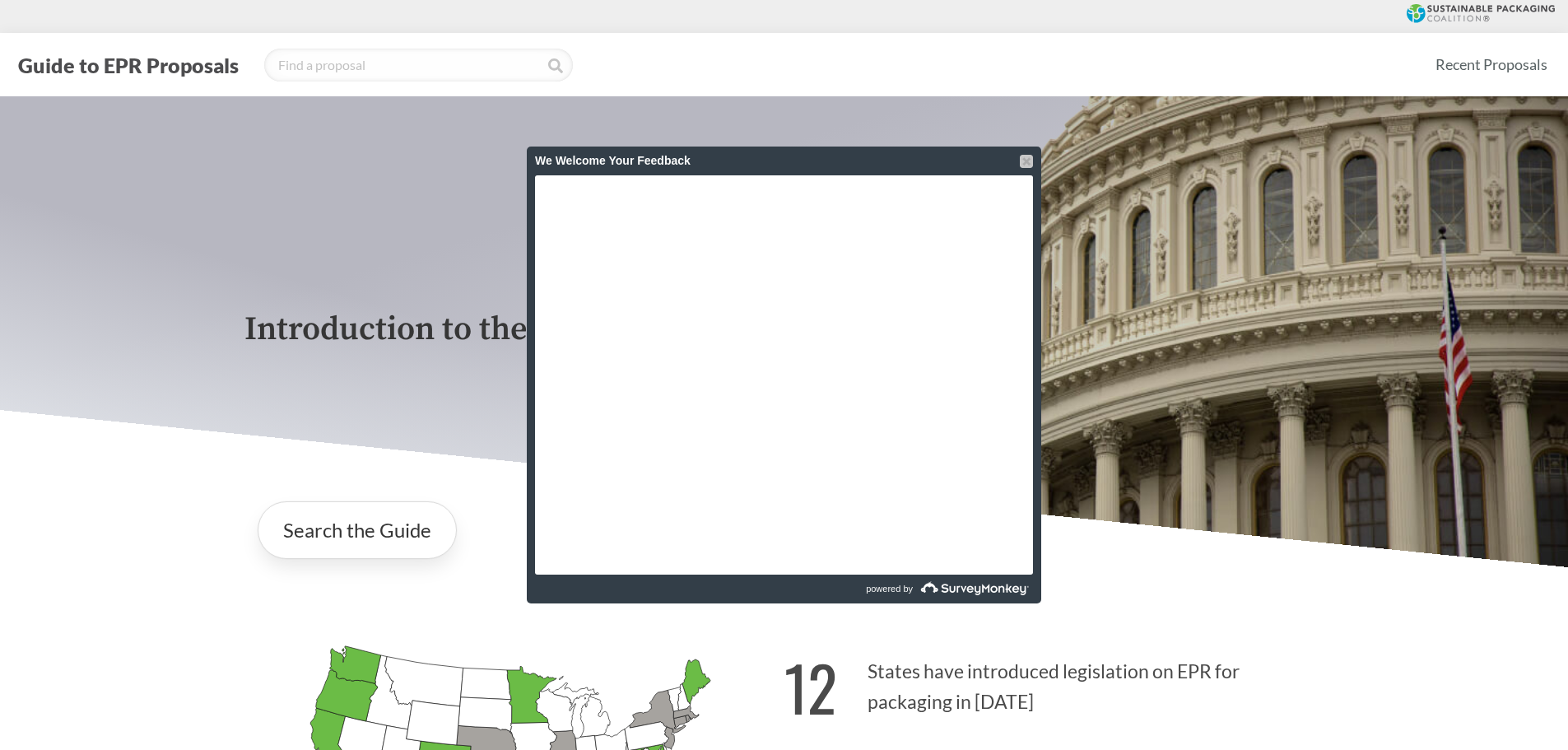
click at [1031, 164] on div at bounding box center [1027, 161] width 13 height 13
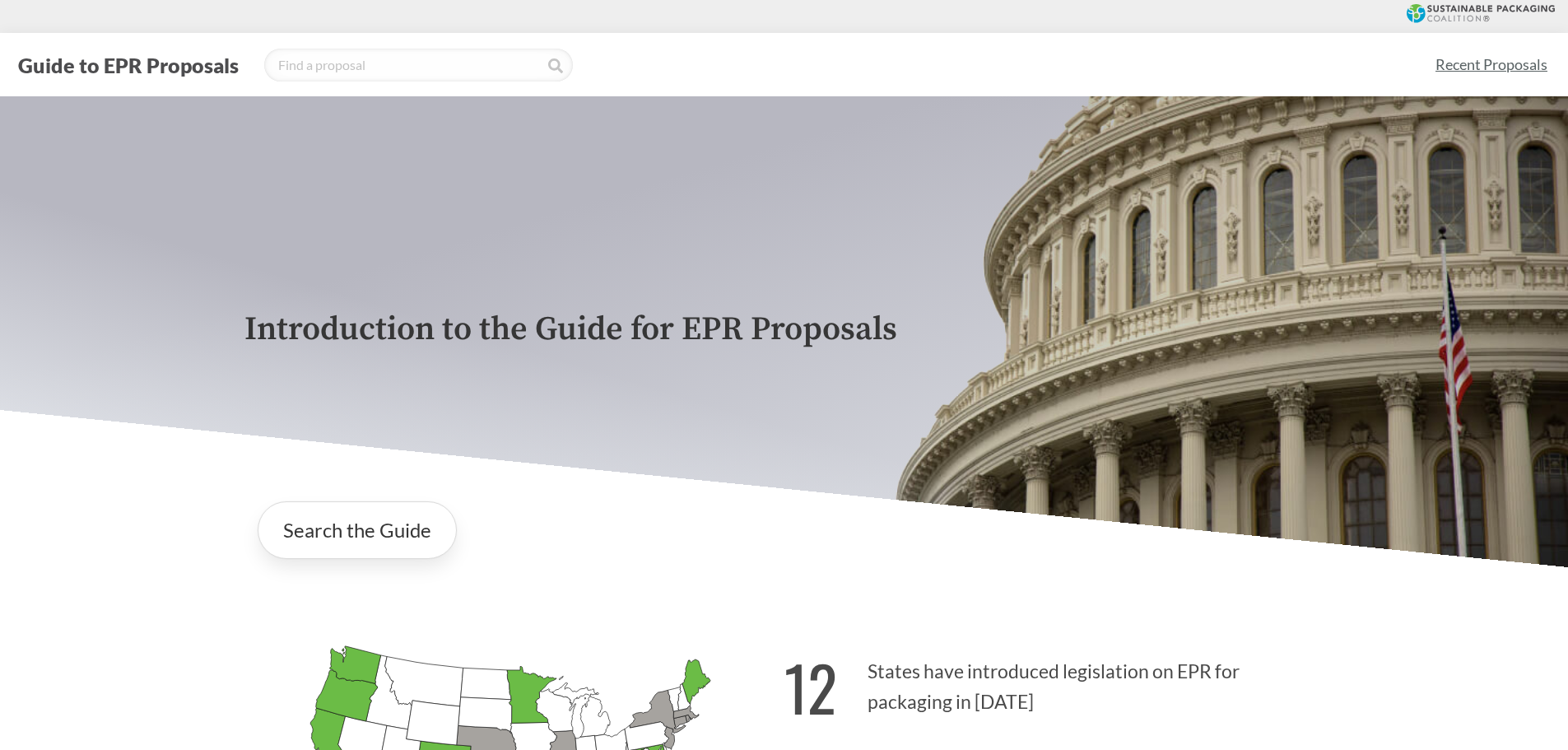
click at [1482, 70] on link "Recent Proposals" at bounding box center [1492, 64] width 127 height 37
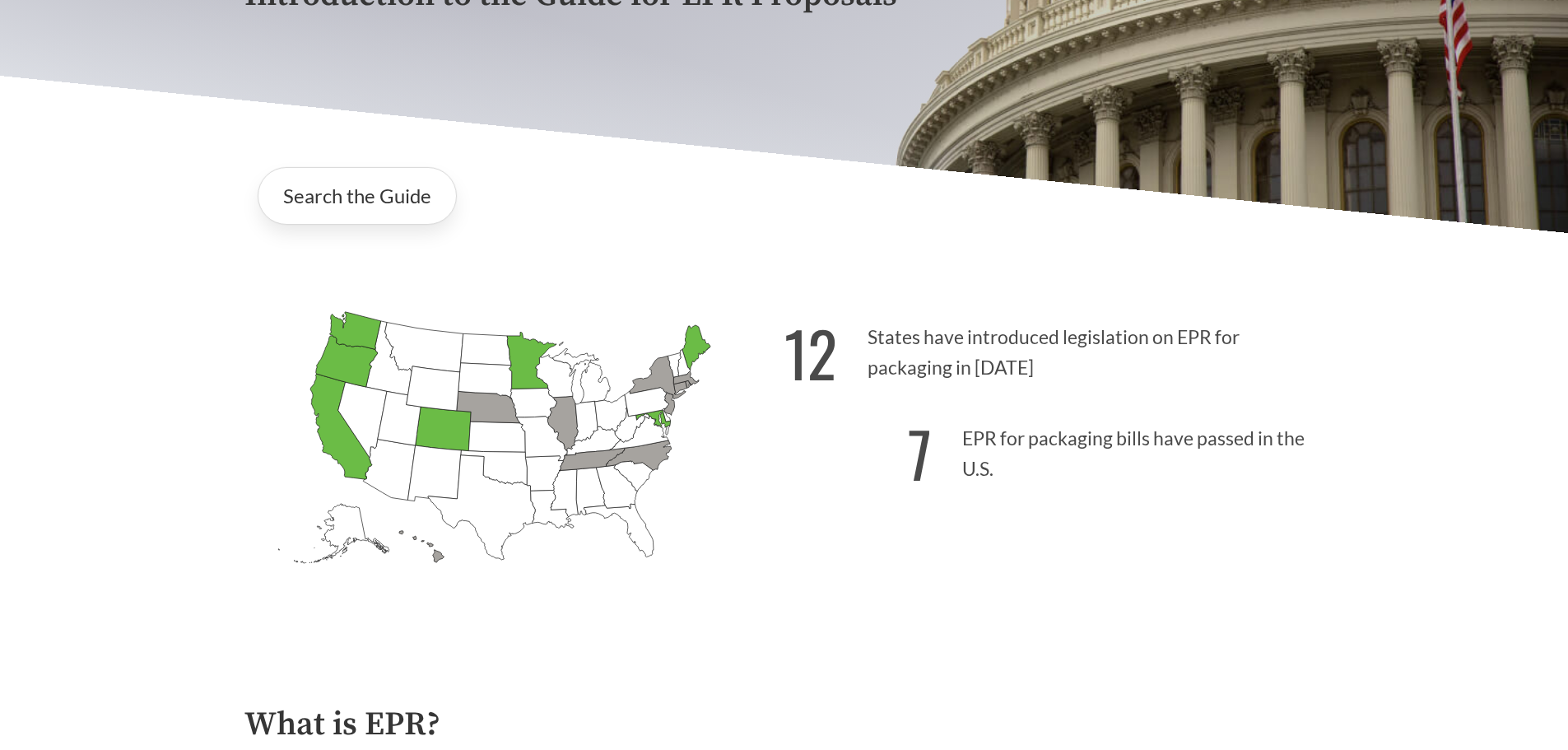
scroll to position [659, 0]
